Goal: Task Accomplishment & Management: Manage account settings

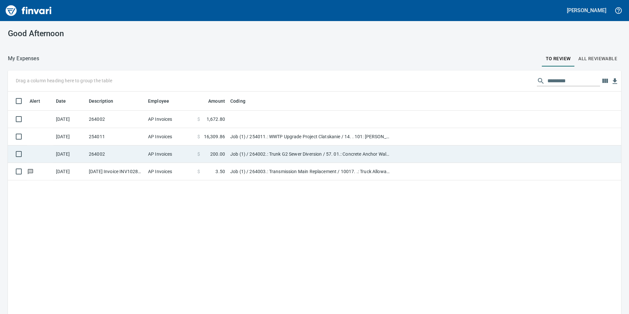
scroll to position [236, 603]
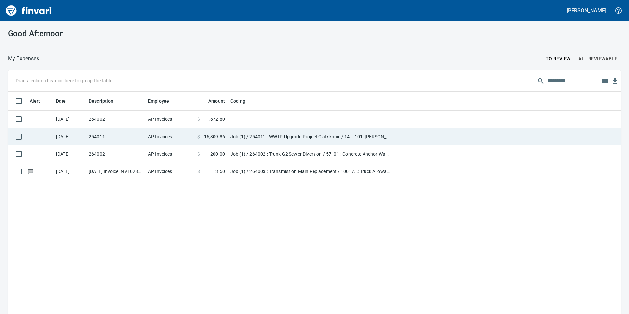
click at [224, 137] on span "16,309.86" at bounding box center [214, 136] width 21 height 7
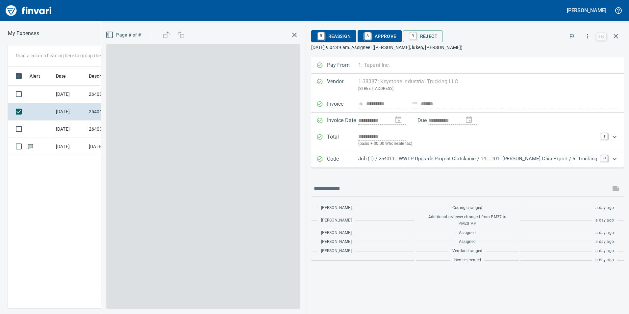
scroll to position [236, 444]
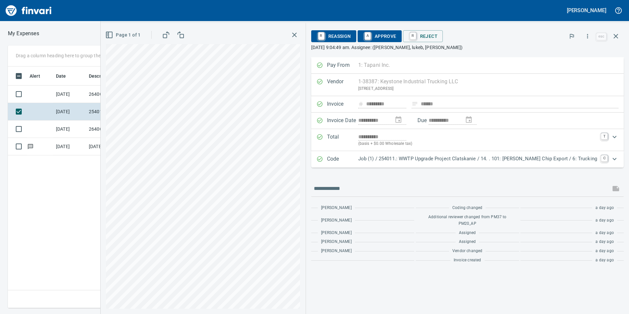
click at [110, 33] on icon "button" at bounding box center [109, 35] width 8 height 8
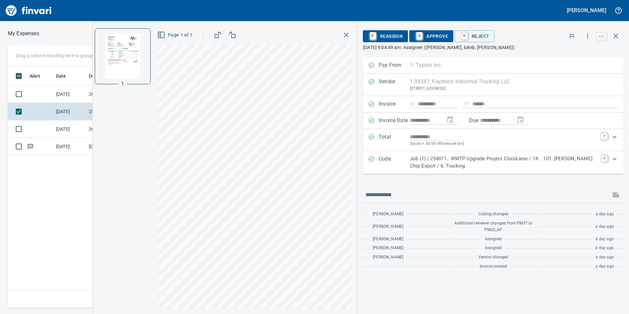
click at [349, 32] on icon "button" at bounding box center [346, 35] width 8 height 8
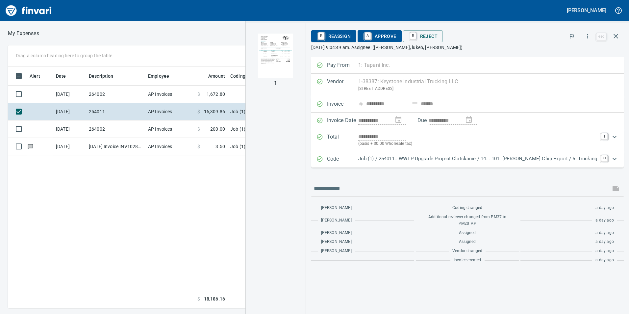
click at [584, 32] on button "button" at bounding box center [587, 36] width 14 height 14
click at [577, 55] on span "Download" at bounding box center [586, 55] width 63 height 8
